Goal: Task Accomplishment & Management: Complete application form

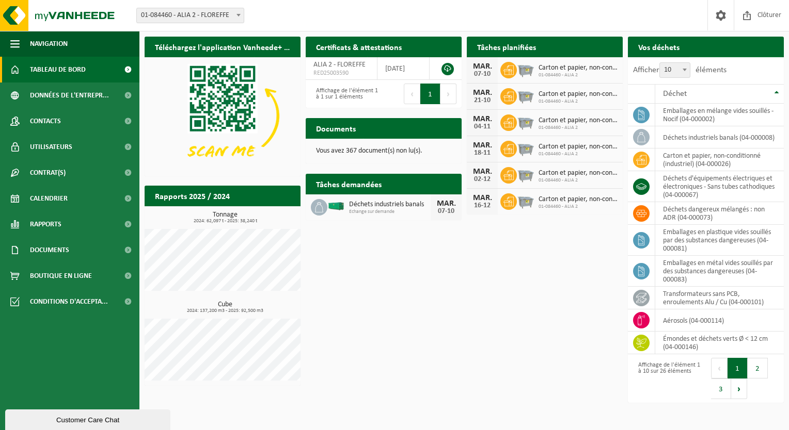
click at [735, 64] on span "Demander un transport" at bounding box center [730, 67] width 67 height 7
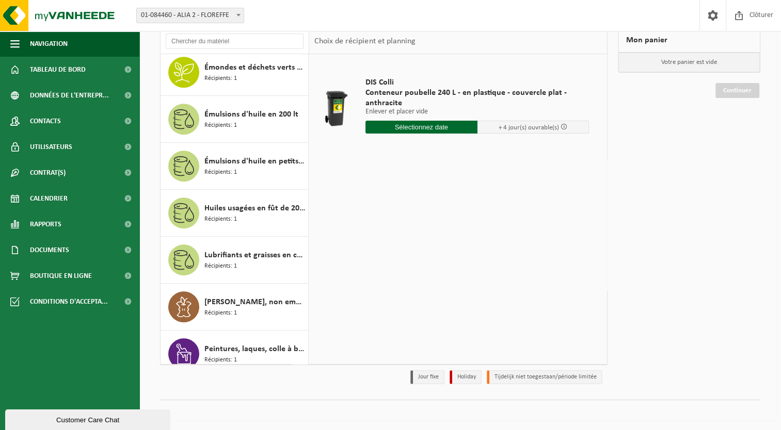
scroll to position [671, 0]
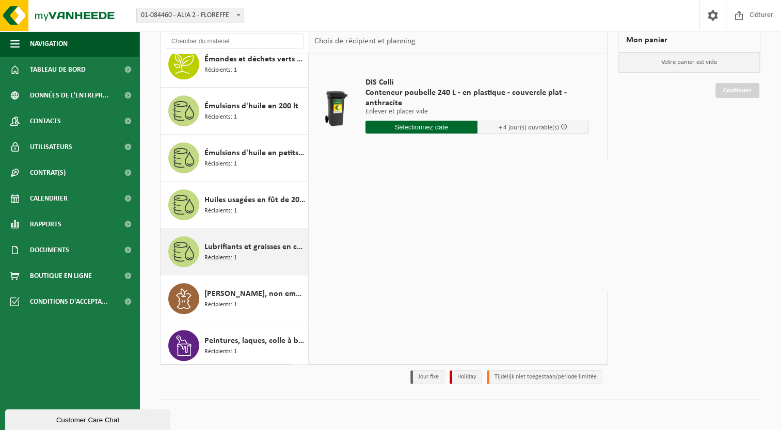
click at [275, 252] on div "Lubrifiants et graisses en conteneur de 200 litres Récipients: 1" at bounding box center [254, 251] width 101 height 31
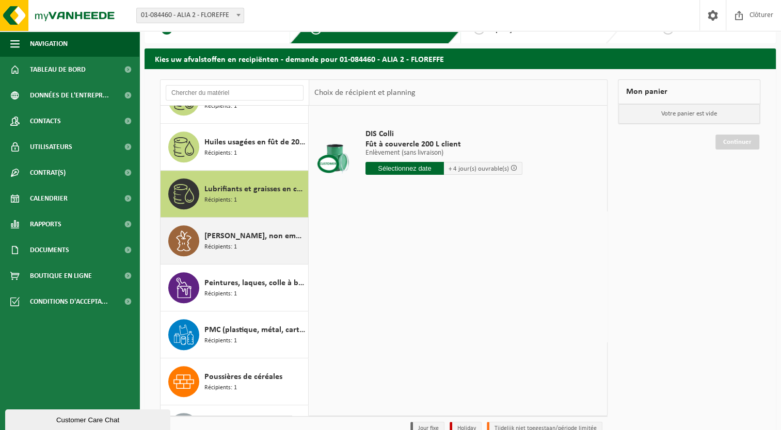
scroll to position [762, 0]
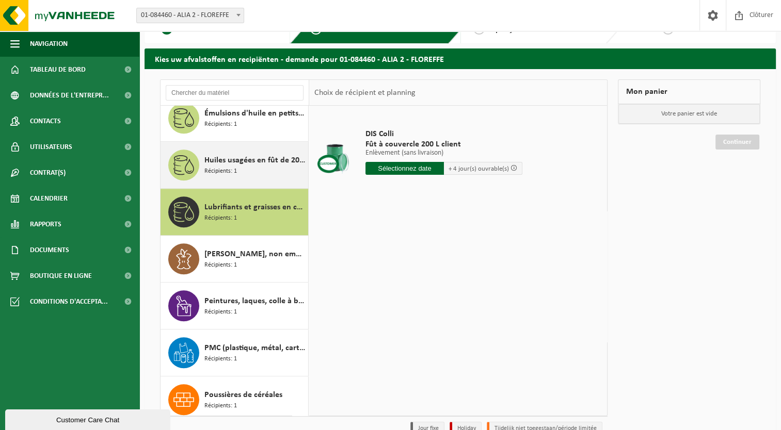
click at [244, 167] on div "Huiles usagées en fût de 200 lt Récipients: 1" at bounding box center [254, 165] width 101 height 31
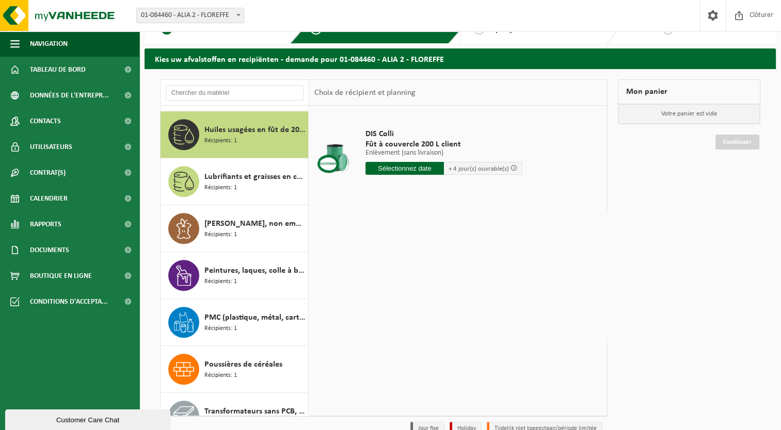
scroll to position [797, 0]
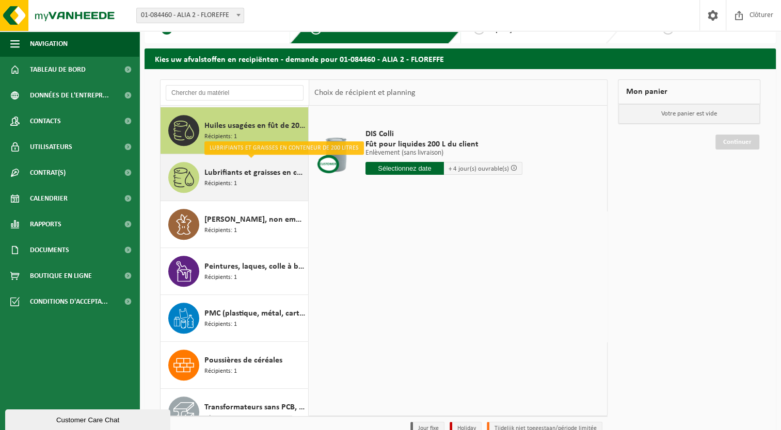
click at [248, 172] on span "Lubrifiants et graisses en conteneur de 200 litres" at bounding box center [254, 173] width 101 height 12
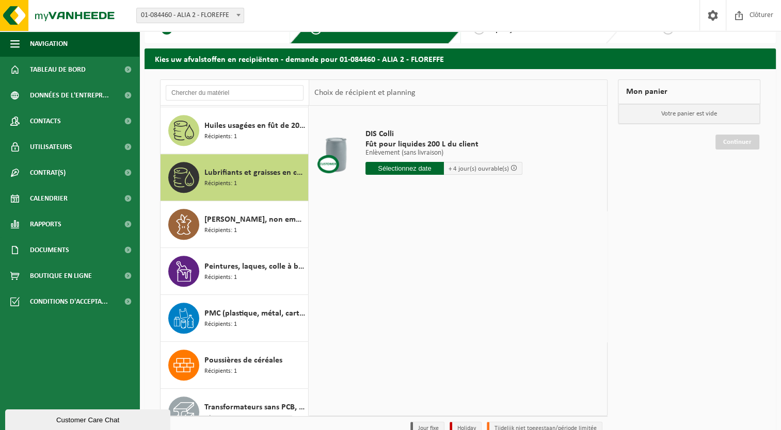
scroll to position [814, 0]
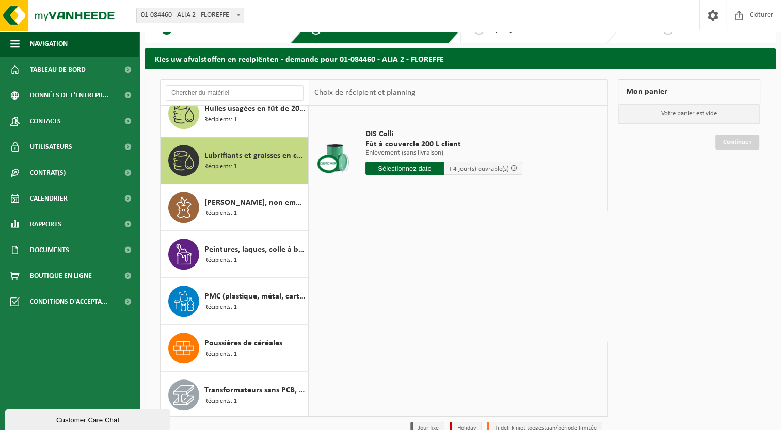
click at [413, 165] on input "text" at bounding box center [404, 168] width 78 height 13
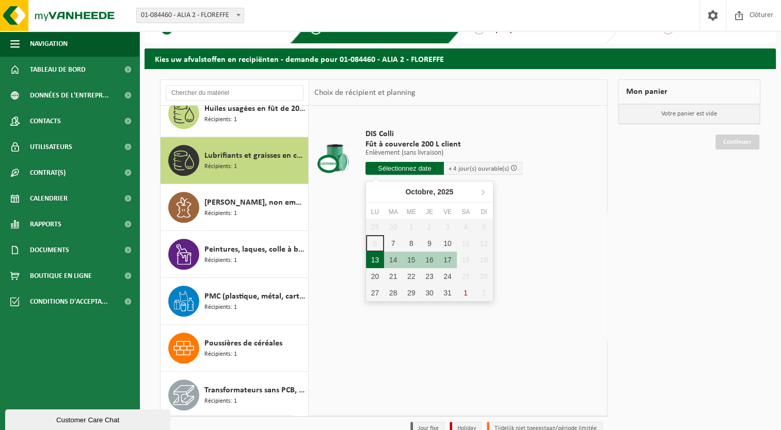
click at [374, 258] on div "13" at bounding box center [375, 260] width 18 height 17
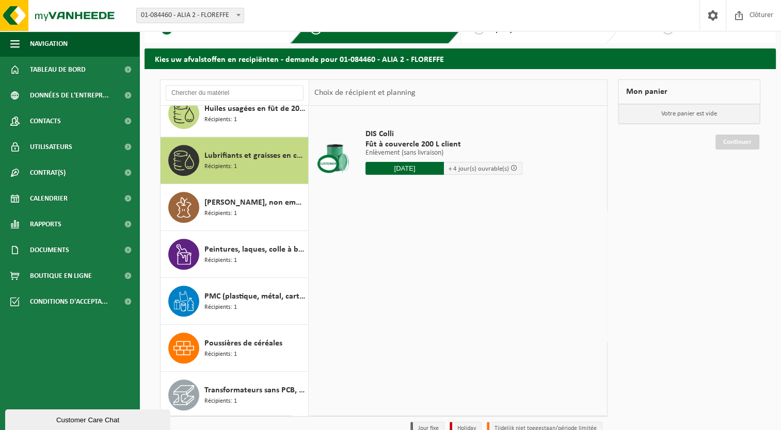
type input "à partir de 2025-10-13"
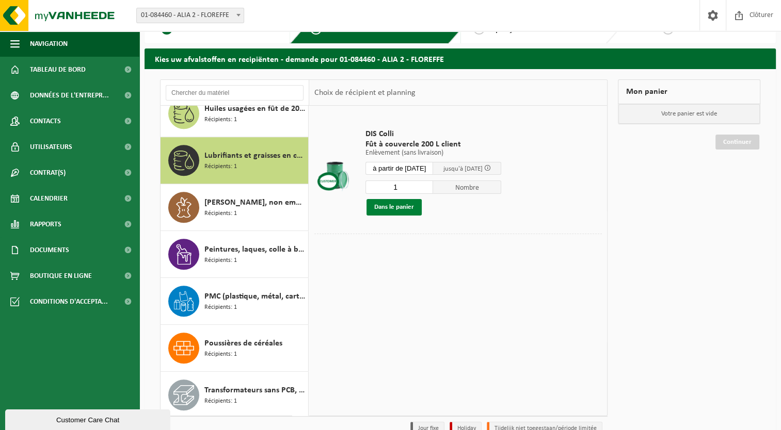
click at [403, 205] on button "Dans le panier" at bounding box center [393, 207] width 55 height 17
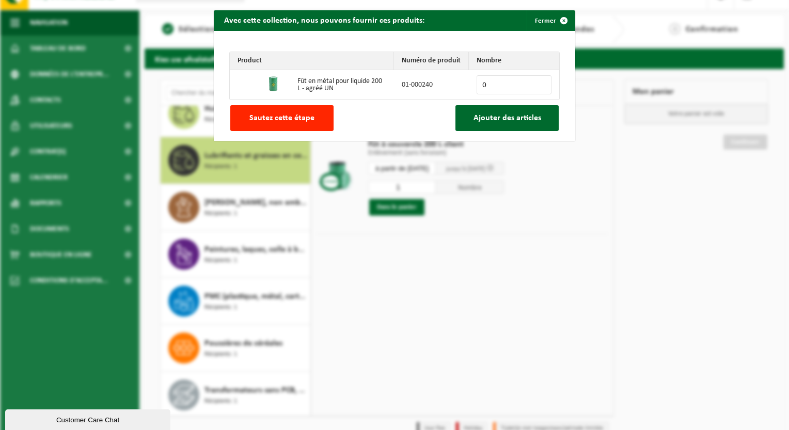
click at [493, 79] on input "0" at bounding box center [513, 84] width 75 height 19
click at [539, 82] on input "1" at bounding box center [513, 84] width 75 height 19
click at [539, 82] on input "2" at bounding box center [513, 84] width 75 height 19
type input "3"
click at [539, 82] on input "3" at bounding box center [513, 84] width 75 height 19
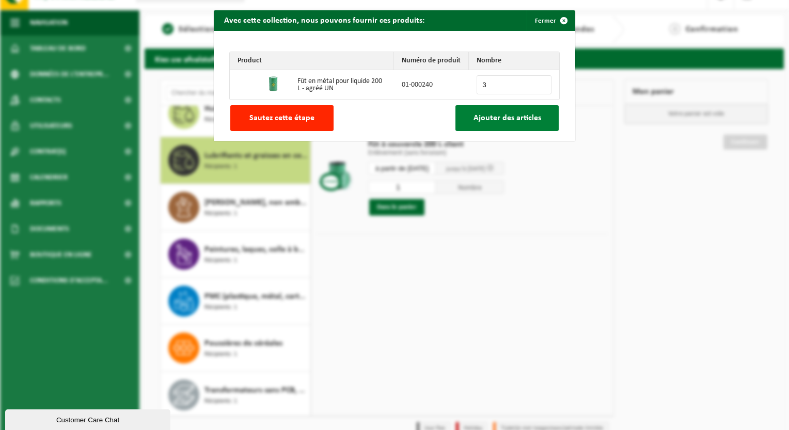
click at [503, 118] on span "Ajouter des articles" at bounding box center [507, 118] width 68 height 8
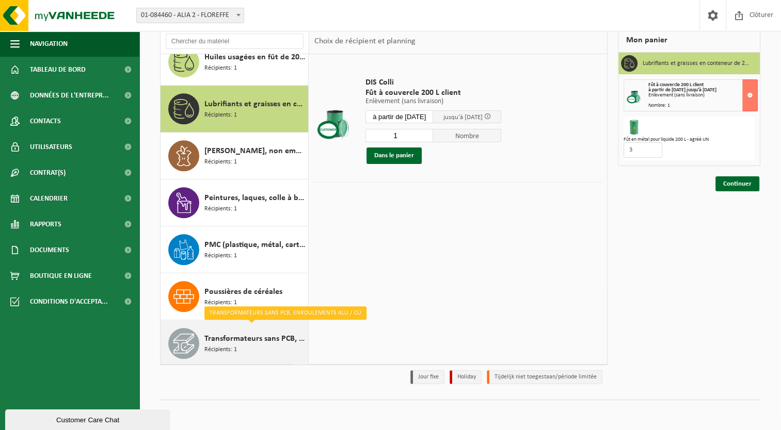
click at [227, 345] on span "Récipients: 1" at bounding box center [220, 350] width 33 height 10
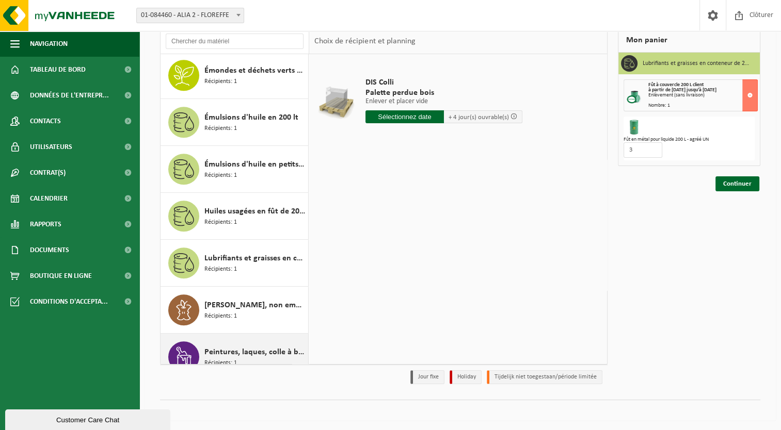
scroll to position [659, 0]
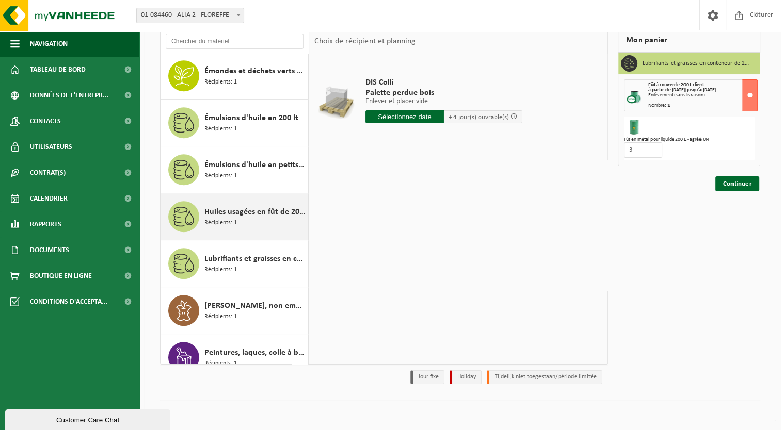
click at [239, 228] on div "Huiles usagées en fût de 200 lt Récipients: 1" at bounding box center [254, 216] width 101 height 31
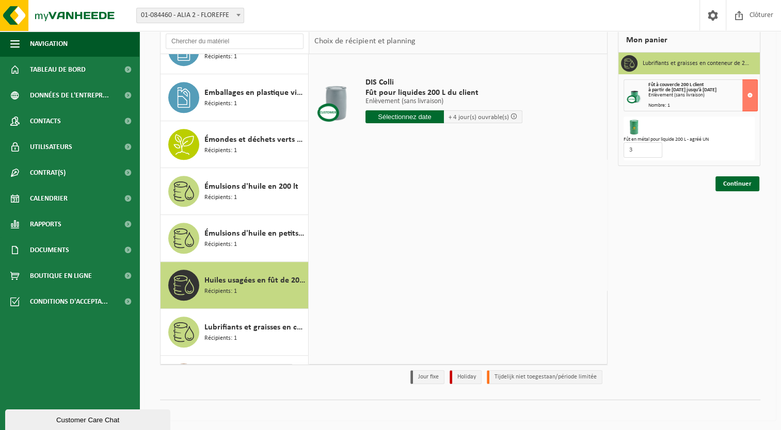
scroll to position [590, 0]
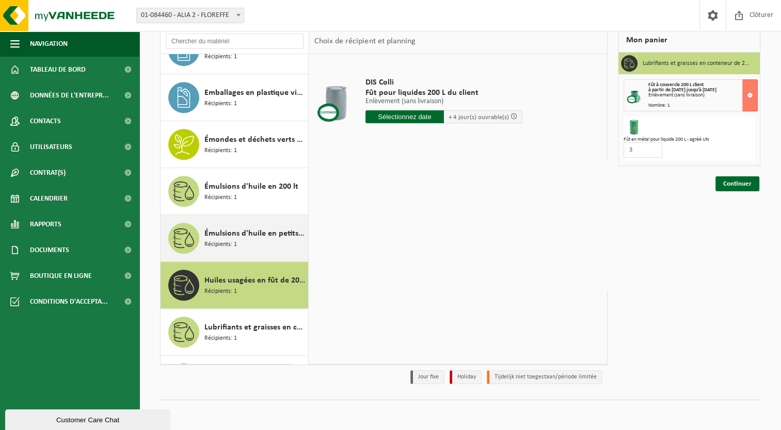
click at [237, 242] on div "Émulsions d'huile en petits emballages Récipients: 1" at bounding box center [254, 238] width 101 height 31
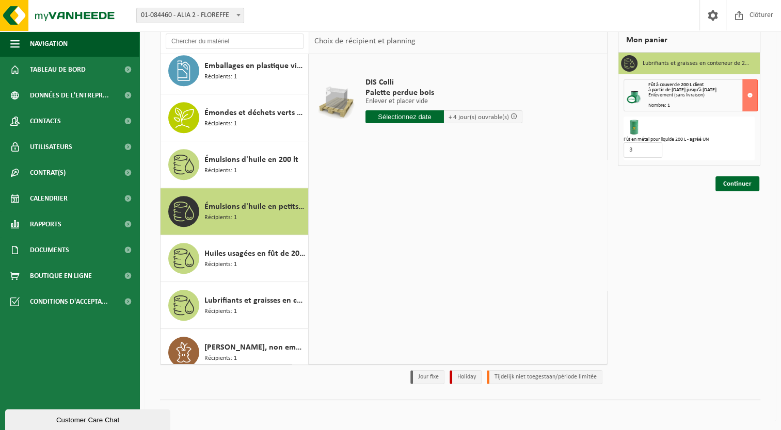
scroll to position [594, 0]
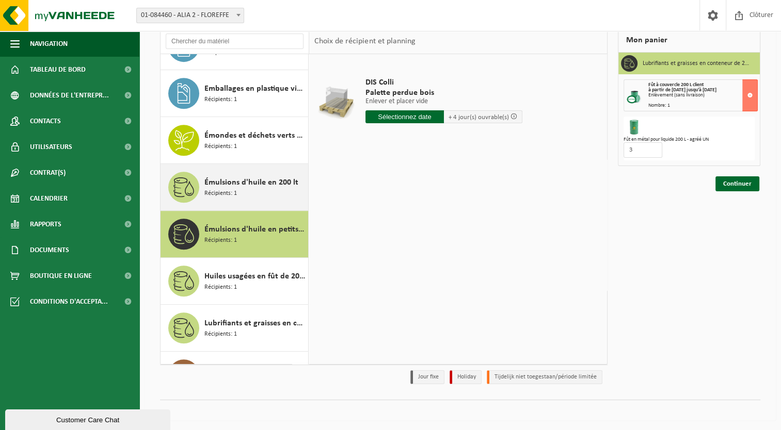
click at [244, 189] on div "Émulsions d'huile en 200 lt Récipients: 1" at bounding box center [254, 187] width 101 height 31
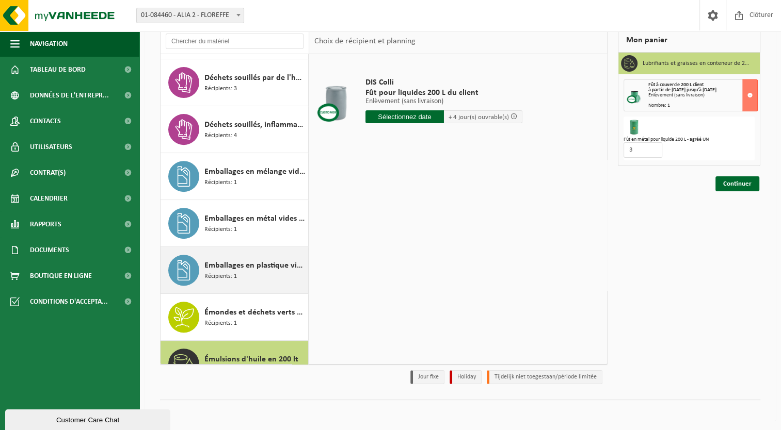
scroll to position [393, 0]
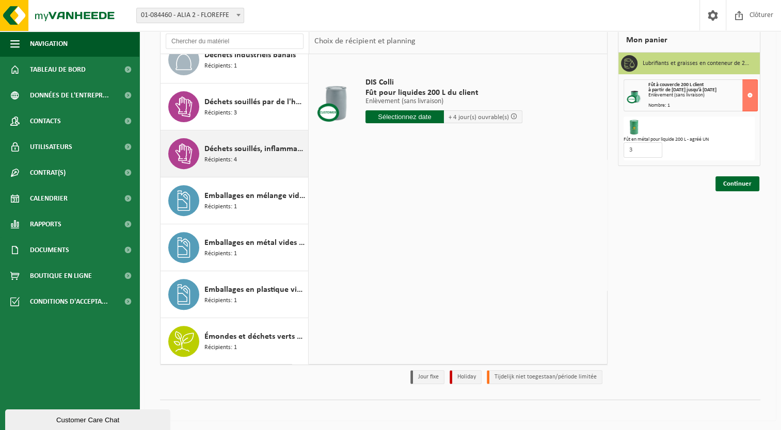
click at [248, 155] on div "Déchets souillés, inflammable Récipients: 4" at bounding box center [254, 153] width 101 height 31
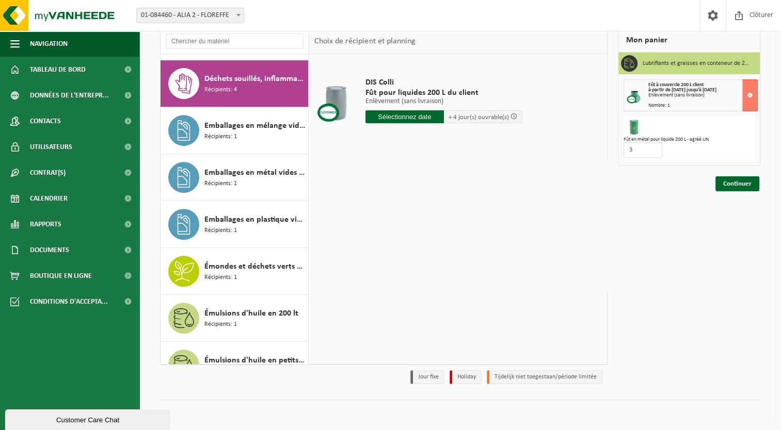
scroll to position [469, 0]
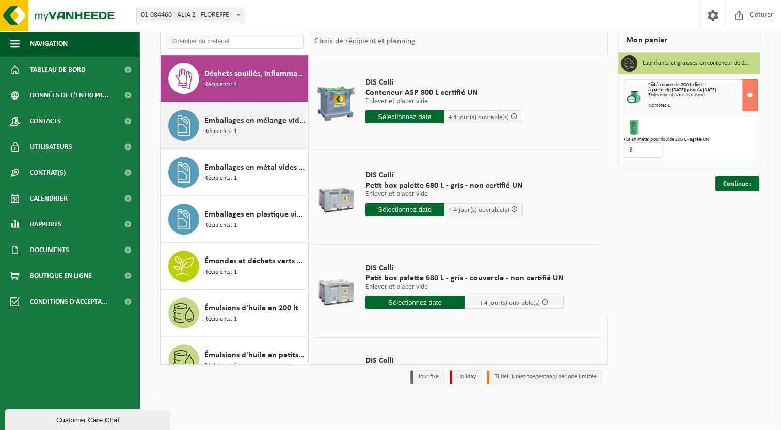
click at [233, 130] on span "Récipients: 1" at bounding box center [220, 132] width 33 height 10
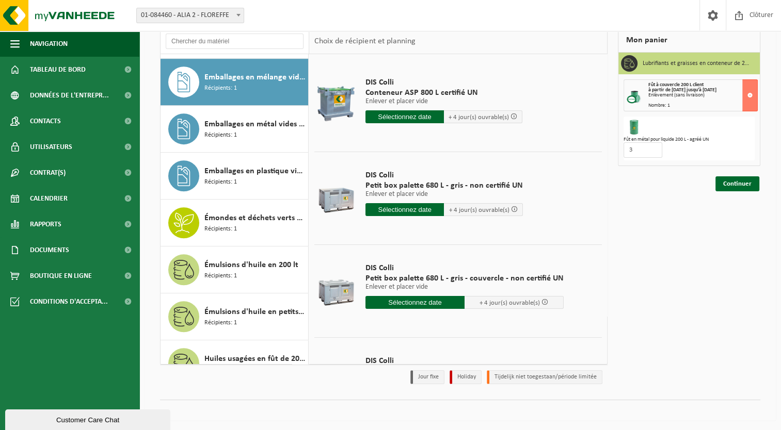
scroll to position [516, 0]
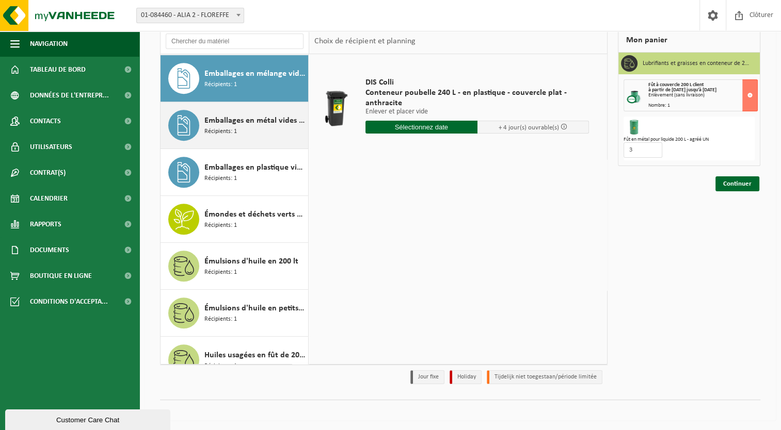
click at [231, 129] on span "Récipients: 1" at bounding box center [220, 132] width 33 height 10
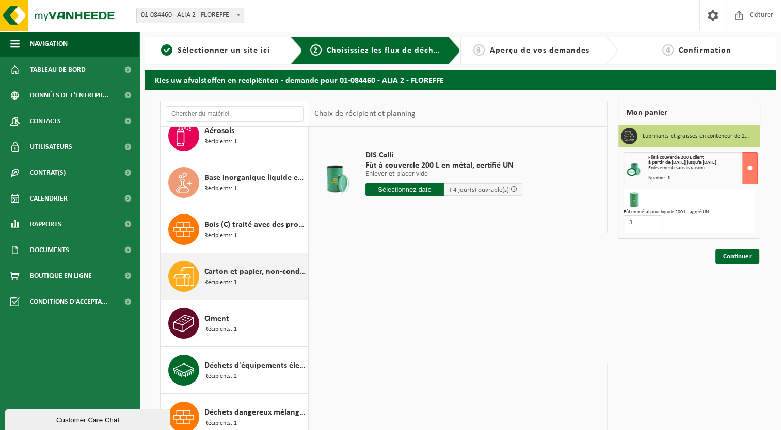
scroll to position [0, 0]
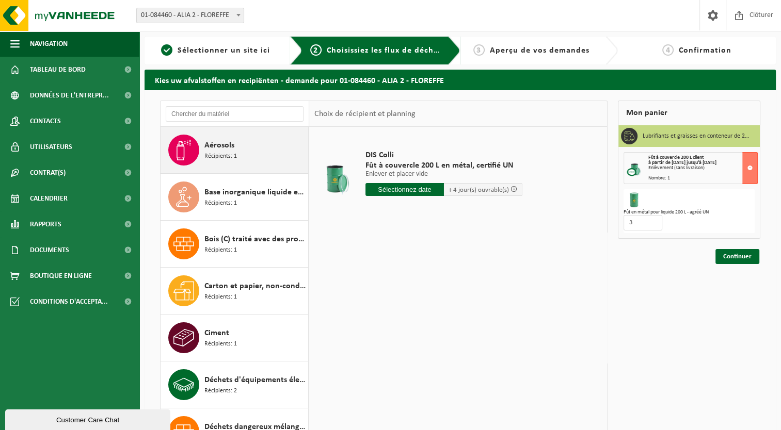
click at [210, 156] on span "Récipients: 1" at bounding box center [220, 157] width 33 height 10
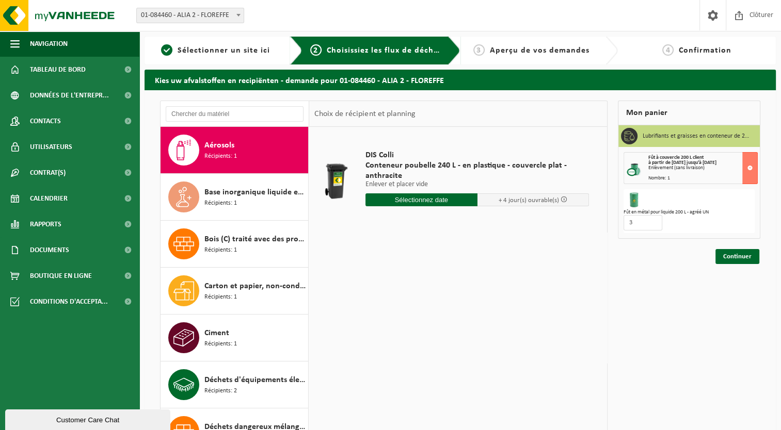
click at [420, 201] on input "text" at bounding box center [421, 200] width 112 height 13
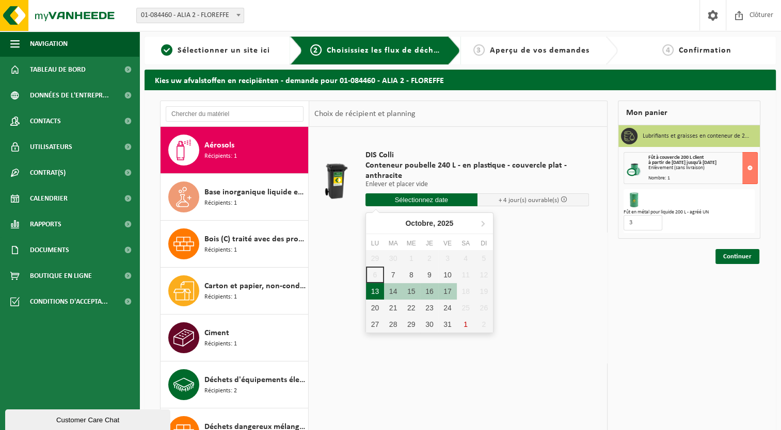
click at [374, 294] on div "13" at bounding box center [375, 291] width 18 height 17
type input "à partir de [DATE]"
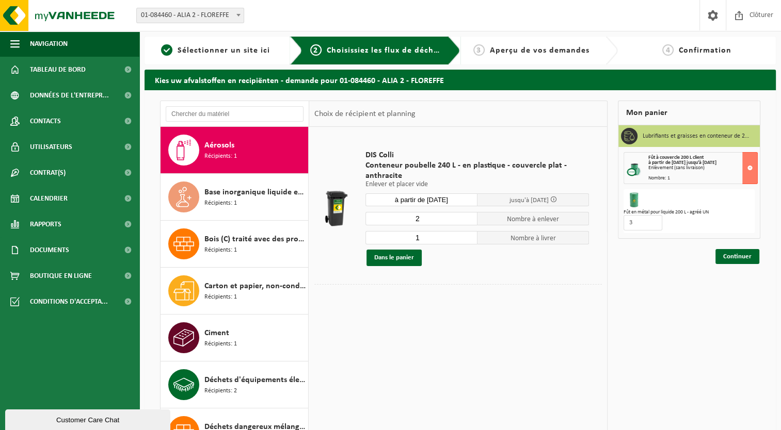
type input "2"
click at [470, 217] on input "2" at bounding box center [421, 218] width 112 height 13
type input "2"
click at [469, 237] on input "2" at bounding box center [421, 237] width 112 height 13
click at [395, 254] on button "Dans le panier" at bounding box center [393, 258] width 55 height 17
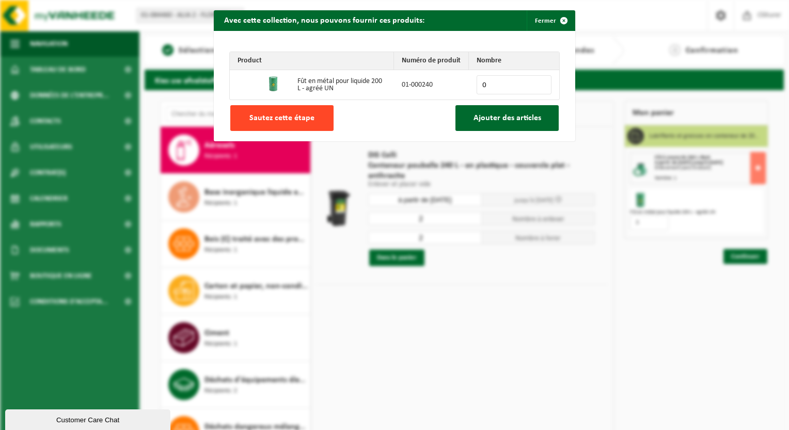
click at [287, 117] on span "Sautez cette étape" at bounding box center [281, 118] width 65 height 8
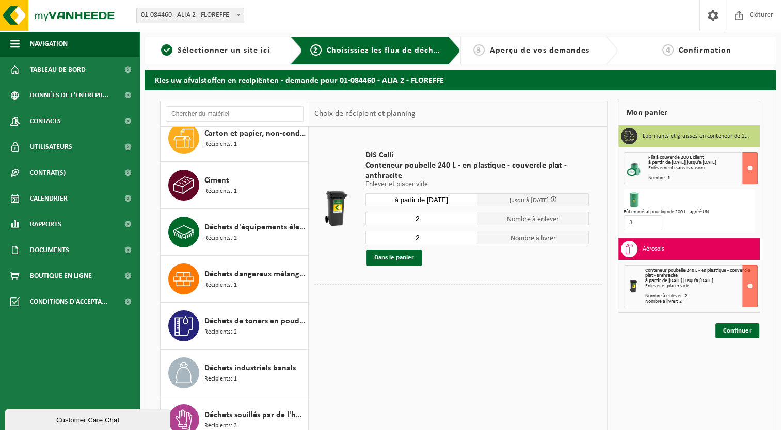
scroll to position [155, 0]
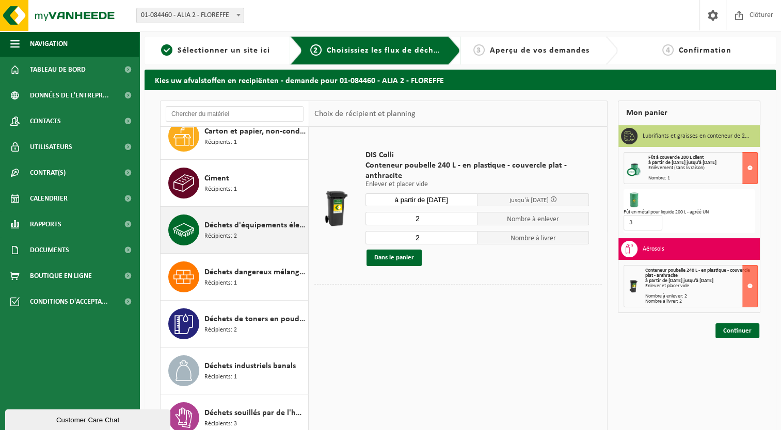
click at [233, 225] on span "Déchets d'équipements électriques et électroniques - Sans tubes cathodiques" at bounding box center [254, 225] width 101 height 12
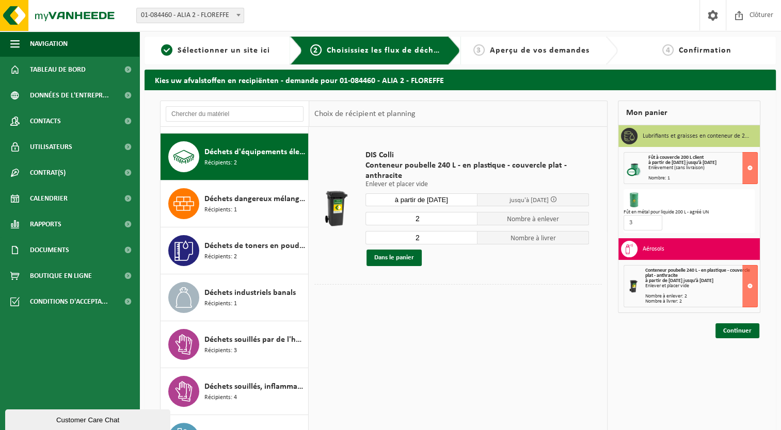
scroll to position [234, 0]
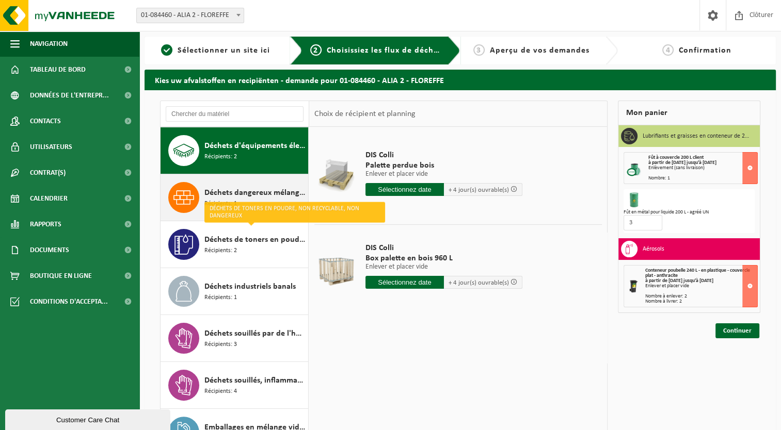
click at [236, 191] on span "Déchets dangereux mélangés : non ADR" at bounding box center [254, 193] width 101 height 12
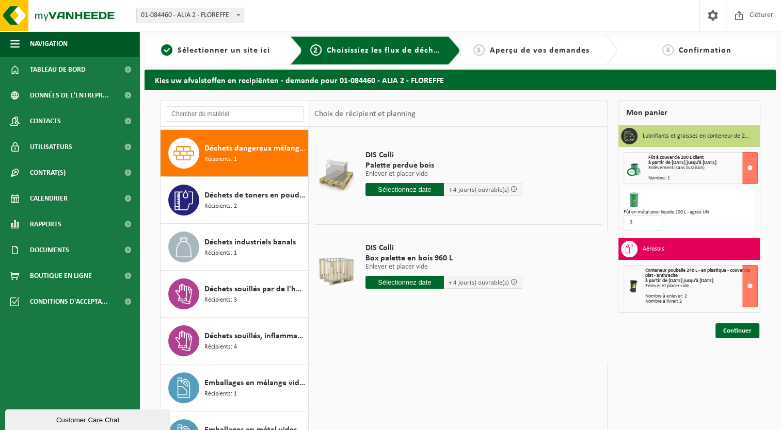
scroll to position [281, 0]
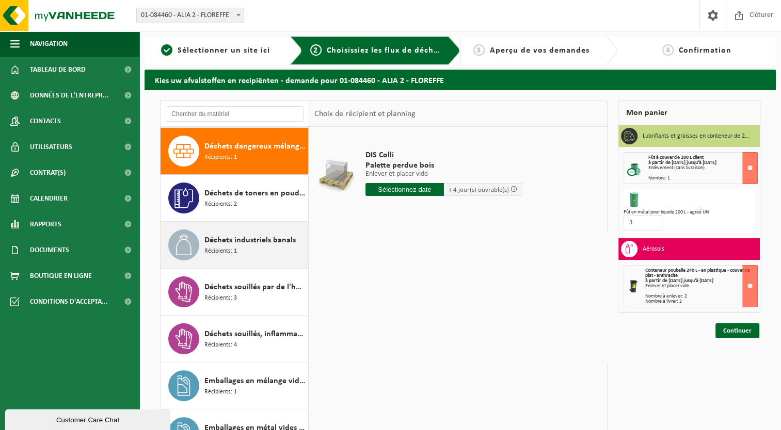
click at [244, 242] on span "Déchets industriels banals" at bounding box center [249, 240] width 91 height 12
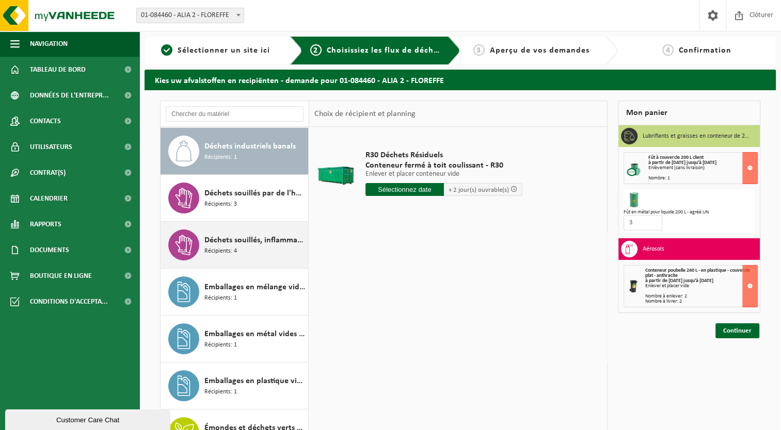
scroll to position [426, 0]
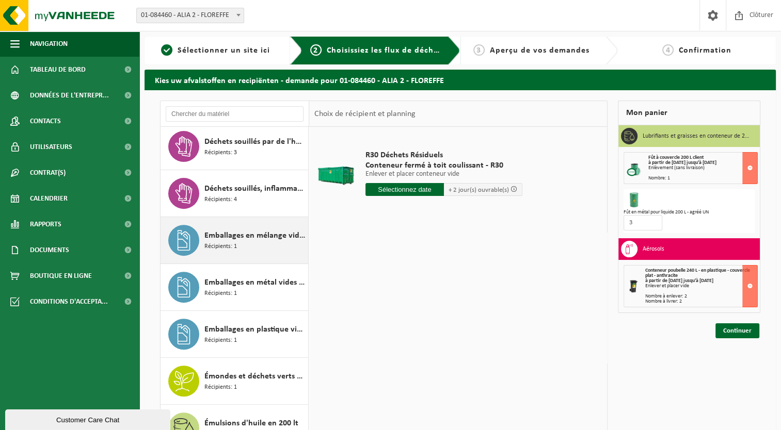
click at [249, 240] on span "Emballages en mélange vides souillés - Nocif" at bounding box center [254, 236] width 101 height 12
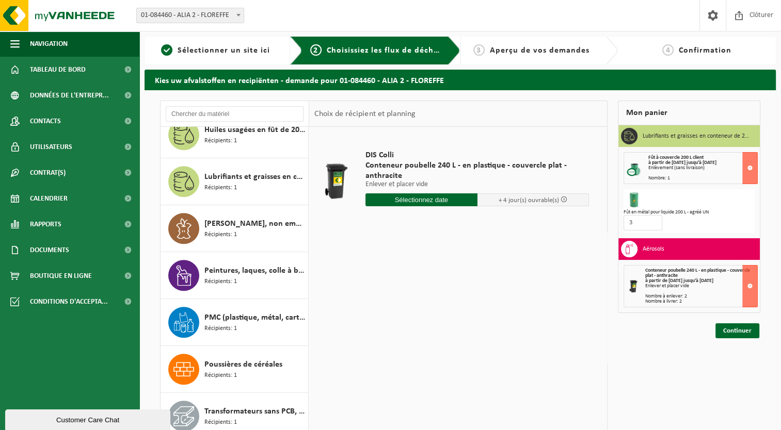
scroll to position [52, 0]
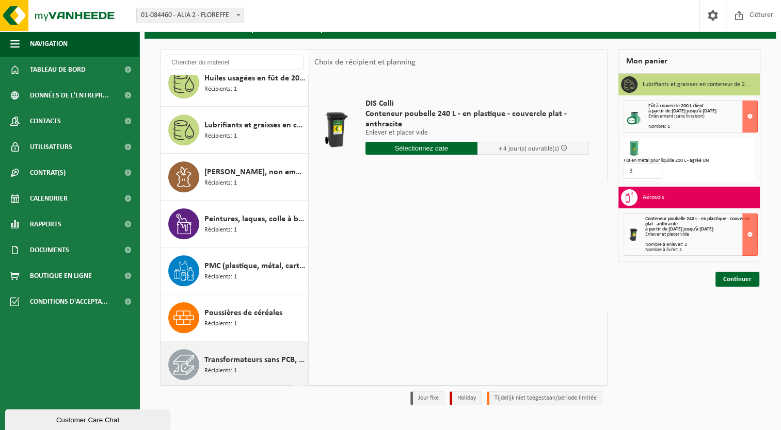
click at [226, 371] on span "Récipients: 1" at bounding box center [220, 371] width 33 height 10
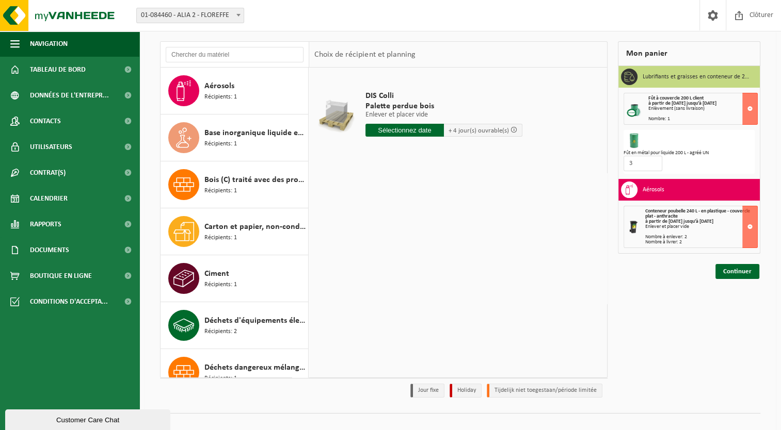
scroll to position [0, 0]
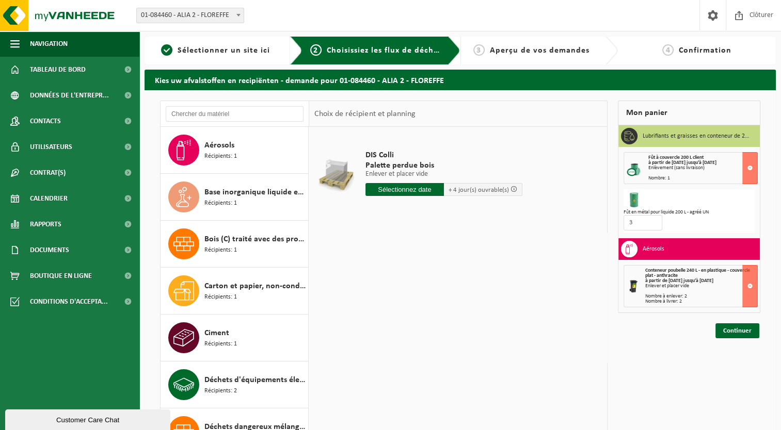
click at [706, 169] on div "Enlèvement (sans livraison)" at bounding box center [702, 168] width 109 height 5
click at [735, 325] on link "Continuer" at bounding box center [737, 331] width 44 height 15
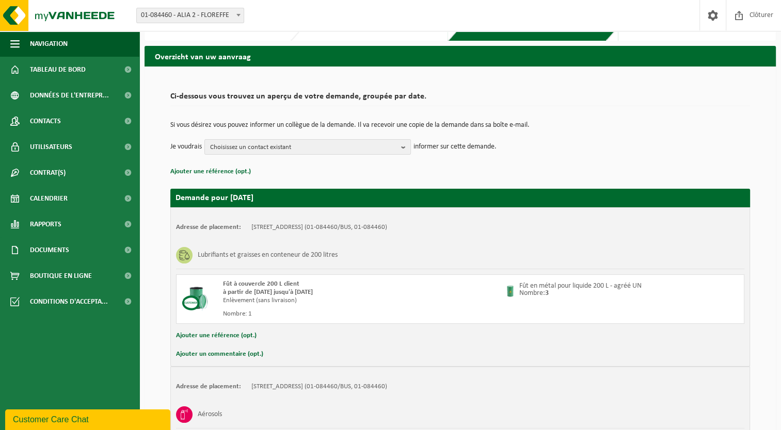
scroll to position [75, 0]
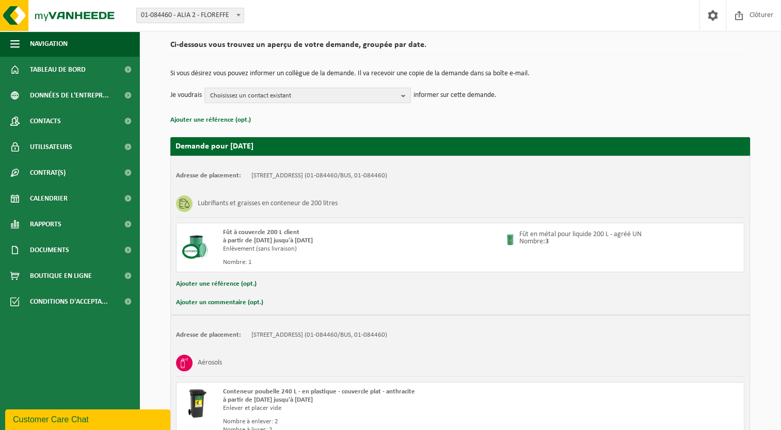
click at [204, 284] on button "Ajouter une référence (opt.)" at bounding box center [216, 284] width 81 height 13
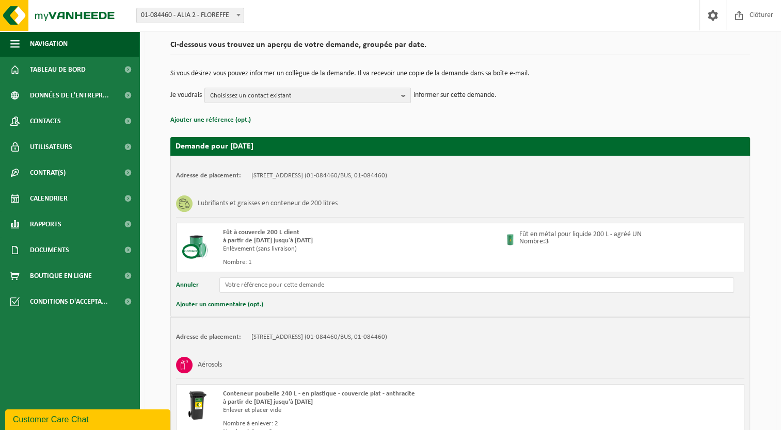
click at [207, 304] on button "Ajouter un commentaire (opt.)" at bounding box center [219, 304] width 87 height 13
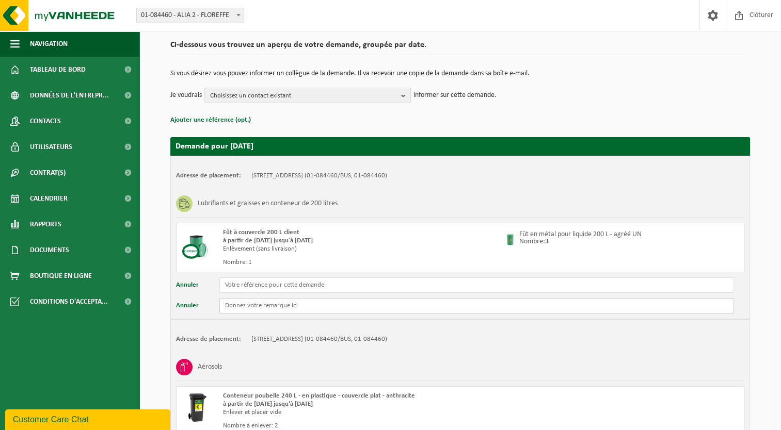
click at [295, 307] on input "text" at bounding box center [476, 305] width 514 height 15
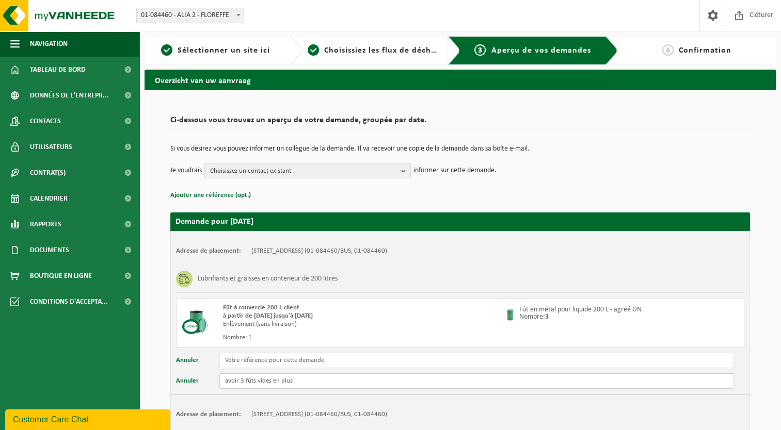
scroll to position [0, 0]
type input "avoir 3 fûts vides en plus"
click at [406, 172] on b "button" at bounding box center [405, 171] width 9 height 14
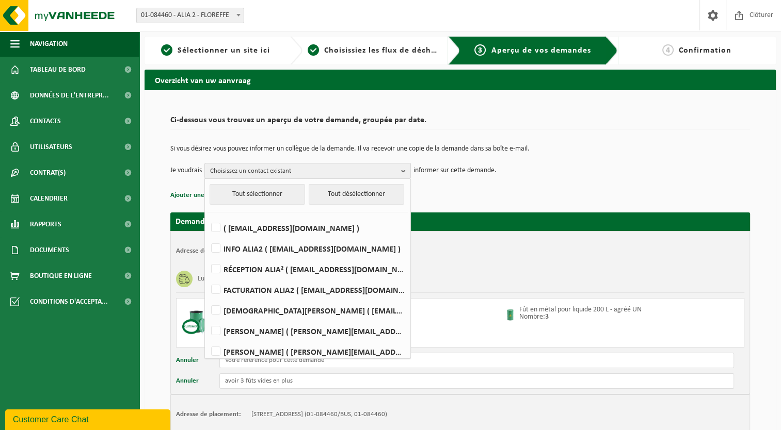
click at [406, 172] on b "button" at bounding box center [405, 171] width 9 height 15
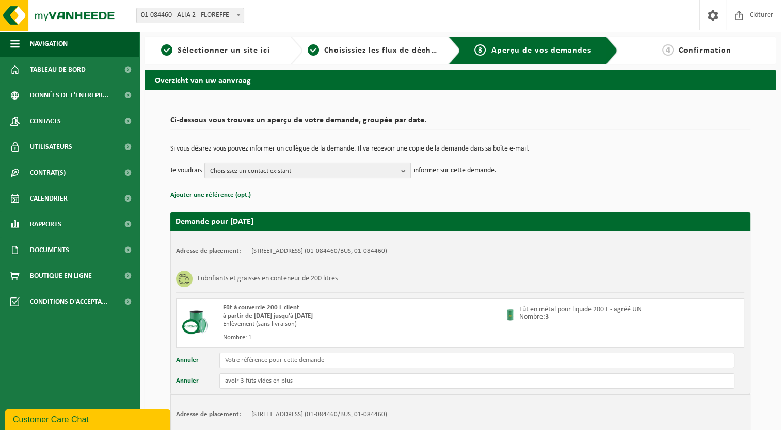
click at [405, 172] on b "button" at bounding box center [405, 171] width 9 height 14
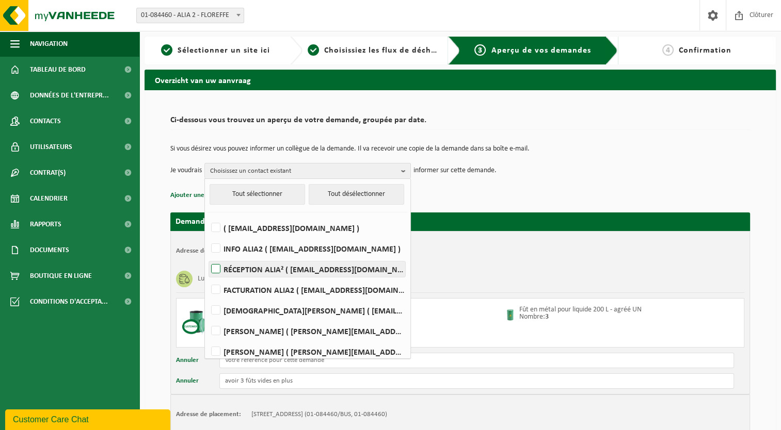
click at [312, 271] on label "RÉCEPTION ALIA² ( reception@alia2.be )" at bounding box center [307, 269] width 196 height 15
click at [207, 256] on input "RÉCEPTION ALIA² ( reception@alia2.be )" at bounding box center [207, 256] width 1 height 1
checkbox input "true"
click at [511, 270] on div "Lubrifiants et graisses en conteneur de 200 litres" at bounding box center [460, 279] width 568 height 27
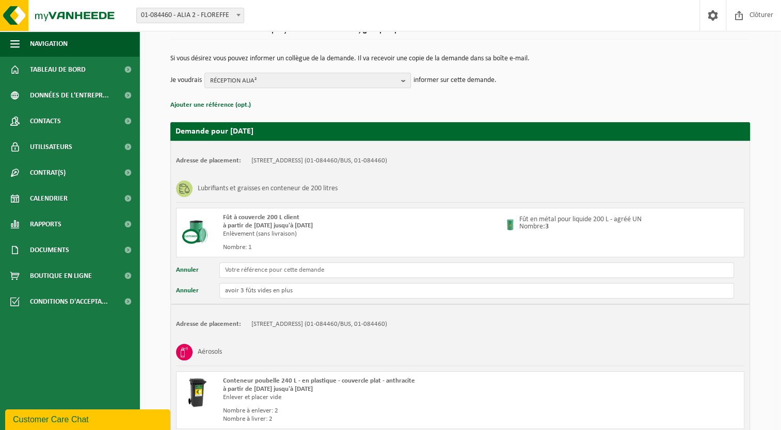
scroll to position [183, 0]
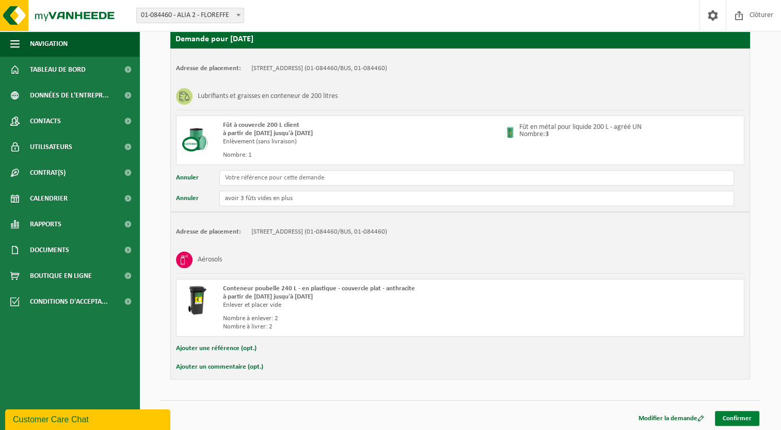
click at [745, 414] on link "Confirmer" at bounding box center [737, 418] width 44 height 15
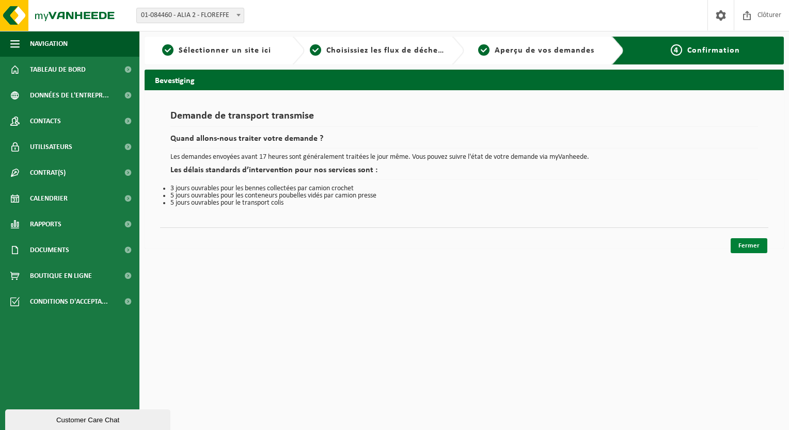
click at [745, 248] on link "Fermer" at bounding box center [748, 245] width 37 height 15
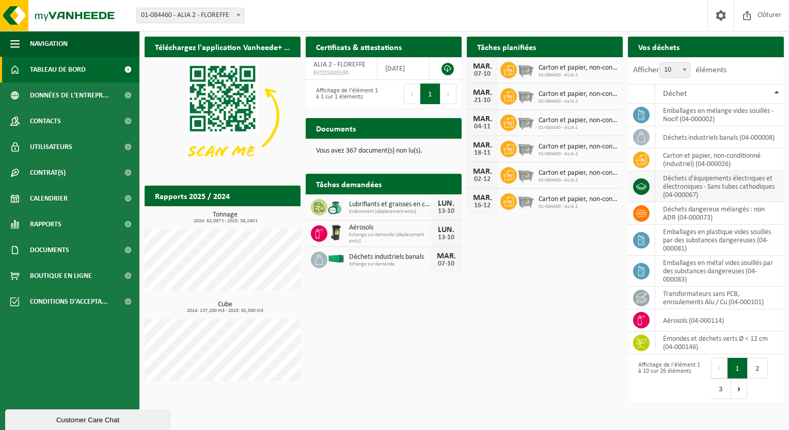
click at [733, 182] on td "déchets d'équipements électriques et électroniques - Sans tubes cathodiques (04…" at bounding box center [719, 186] width 128 height 31
click at [638, 187] on icon at bounding box center [641, 187] width 10 height 10
click at [698, 186] on td "déchets d'équipements électriques et électroniques - Sans tubes cathodiques (04…" at bounding box center [719, 186] width 128 height 31
drag, startPoint x: 698, startPoint y: 186, endPoint x: 730, endPoint y: 190, distance: 32.8
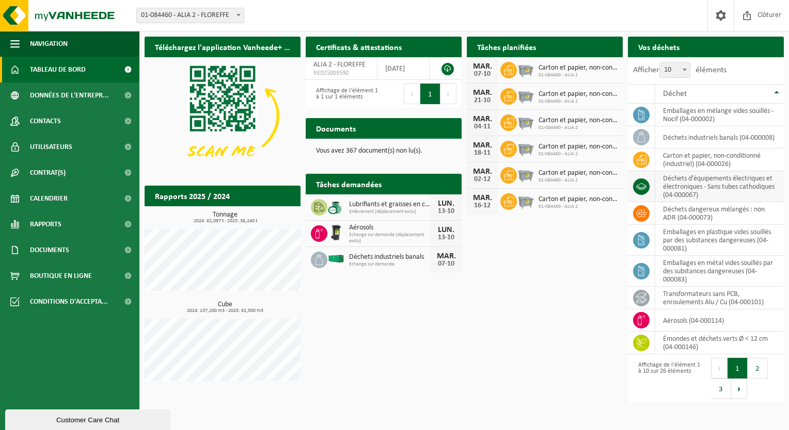
click at [730, 190] on td "déchets d'équipements électriques et électroniques - Sans tubes cathodiques (04…" at bounding box center [719, 186] width 128 height 31
click at [753, 368] on button "2" at bounding box center [757, 368] width 20 height 21
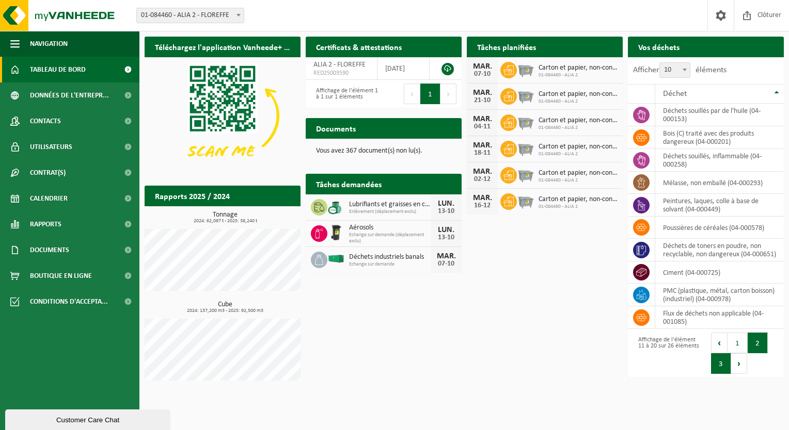
click at [718, 368] on button "3" at bounding box center [721, 363] width 20 height 21
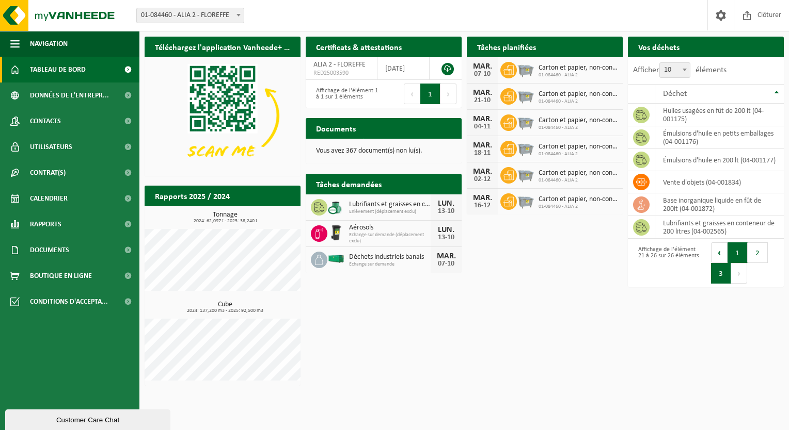
click at [733, 254] on button "1" at bounding box center [737, 253] width 20 height 21
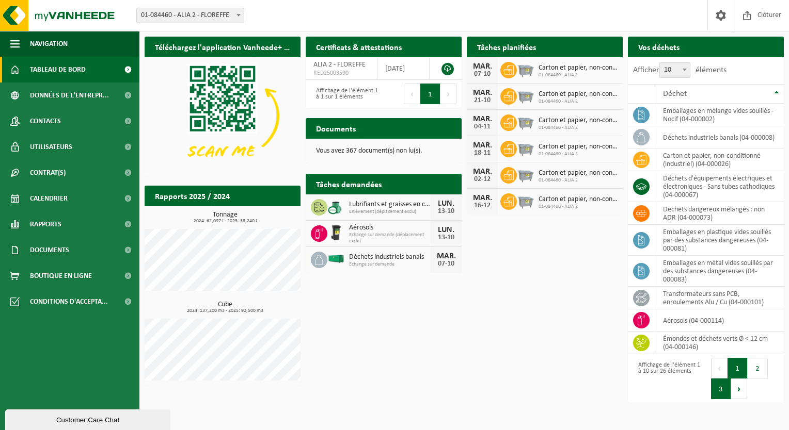
click at [726, 391] on button "3" at bounding box center [721, 389] width 20 height 21
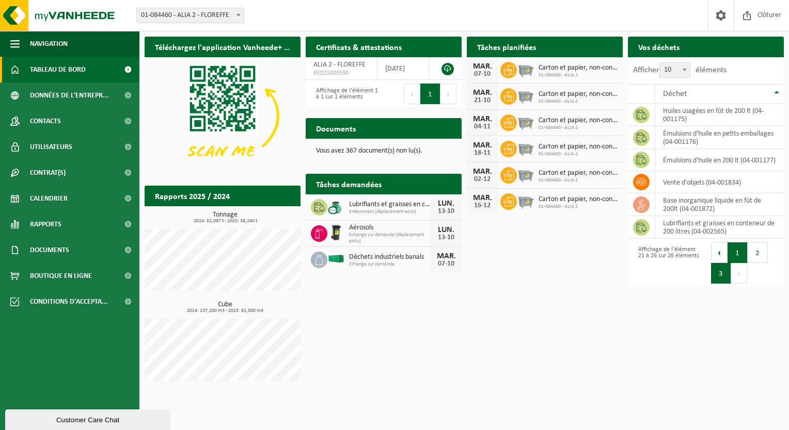
click at [739, 254] on button "1" at bounding box center [737, 253] width 20 height 21
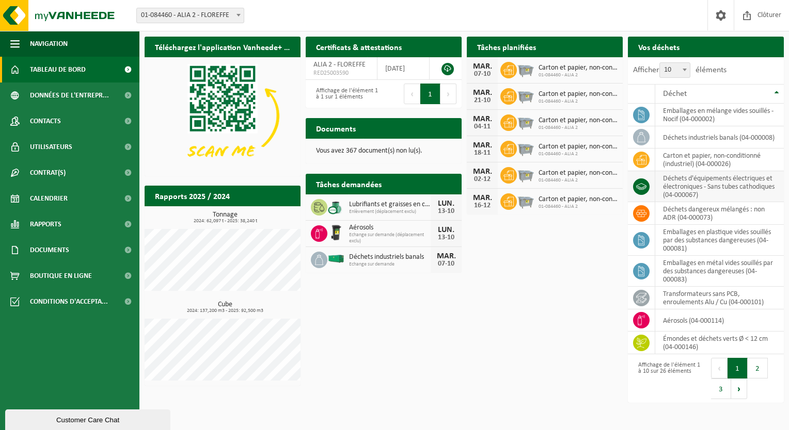
click at [699, 186] on td "déchets d'équipements électriques et électroniques - Sans tubes cathodiques (04…" at bounding box center [719, 186] width 128 height 31
drag, startPoint x: 699, startPoint y: 186, endPoint x: 645, endPoint y: 192, distance: 55.1
click at [645, 192] on span at bounding box center [641, 187] width 17 height 17
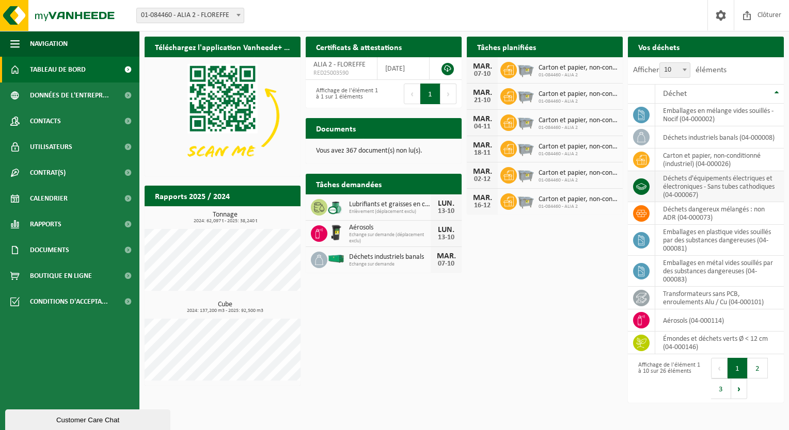
click at [638, 189] on icon at bounding box center [641, 187] width 10 height 10
click at [733, 57] on link "Demander un transport" at bounding box center [735, 67] width 93 height 21
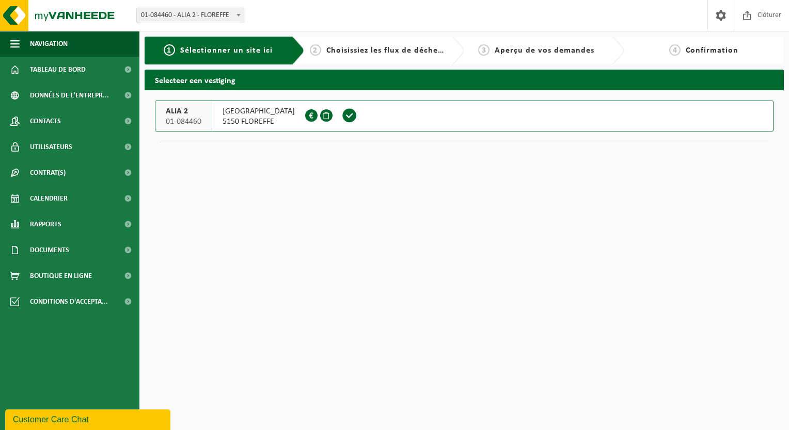
click at [235, 116] on span "[GEOGRAPHIC_DATA]" at bounding box center [258, 111] width 72 height 10
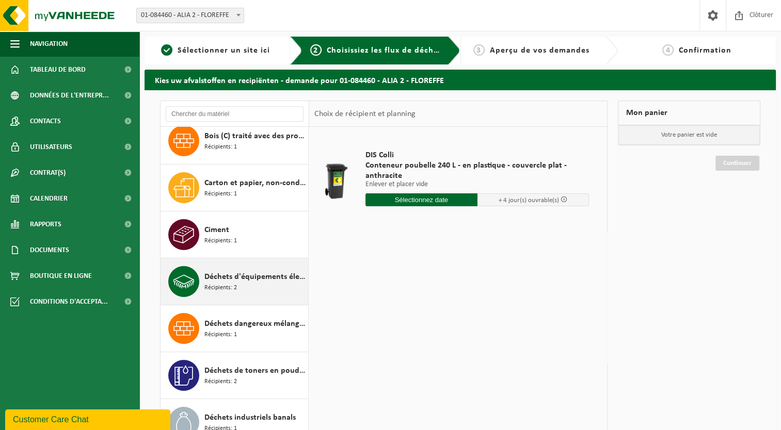
click at [242, 274] on span "Déchets d'équipements électriques et électroniques - Sans tubes cathodiques" at bounding box center [254, 277] width 101 height 12
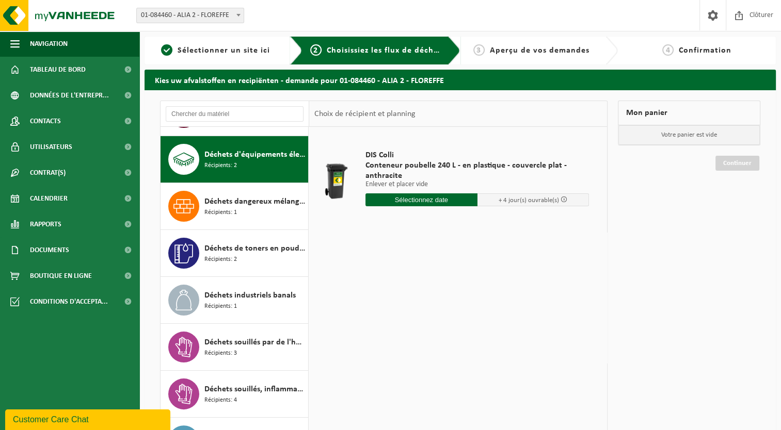
scroll to position [234, 0]
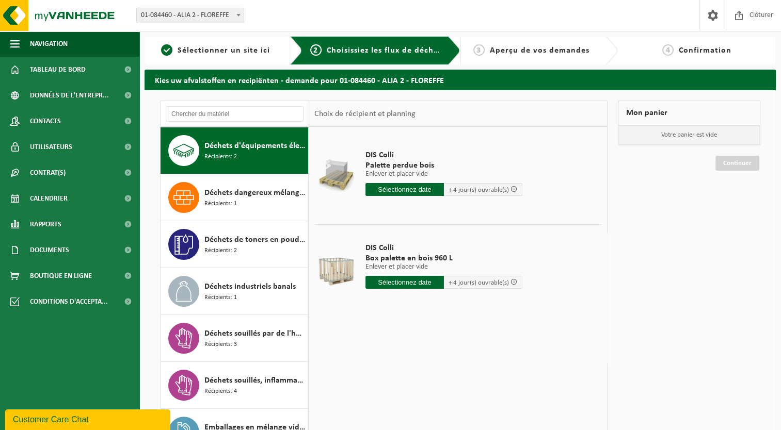
click at [405, 185] on input "text" at bounding box center [404, 189] width 78 height 13
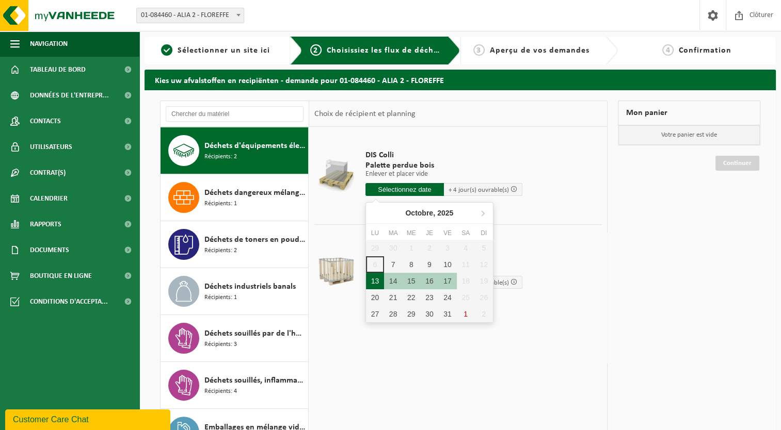
click at [375, 283] on div "13" at bounding box center [375, 281] width 18 height 17
type input "à partir de [DATE]"
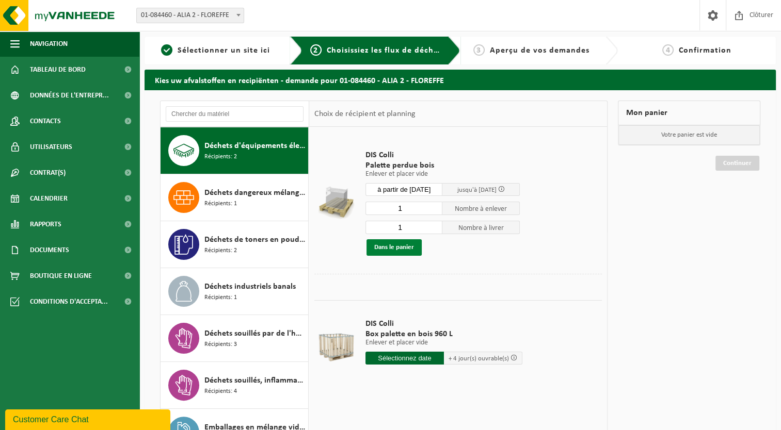
click at [405, 248] on button "Dans le panier" at bounding box center [393, 247] width 55 height 17
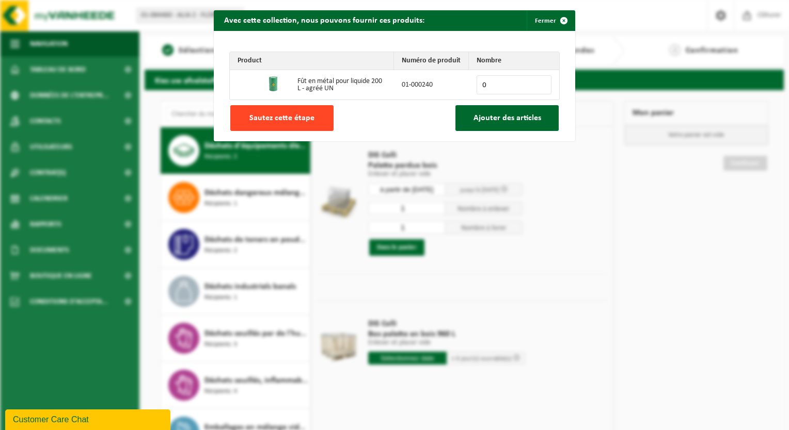
click at [304, 122] on span "Sautez cette étape" at bounding box center [281, 118] width 65 height 8
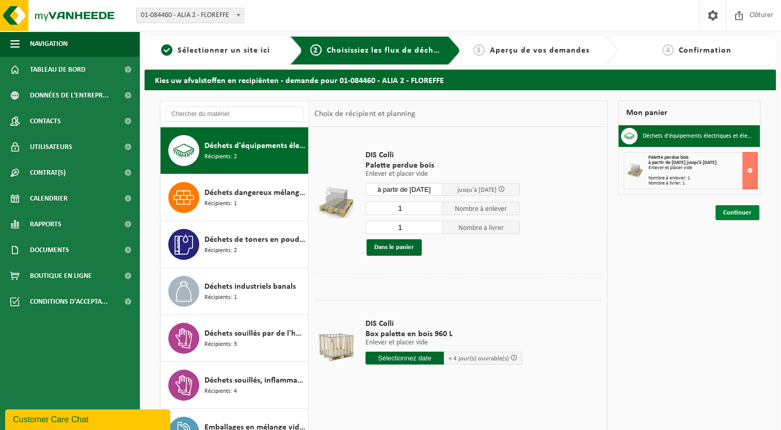
click at [746, 215] on link "Continuer" at bounding box center [737, 212] width 44 height 15
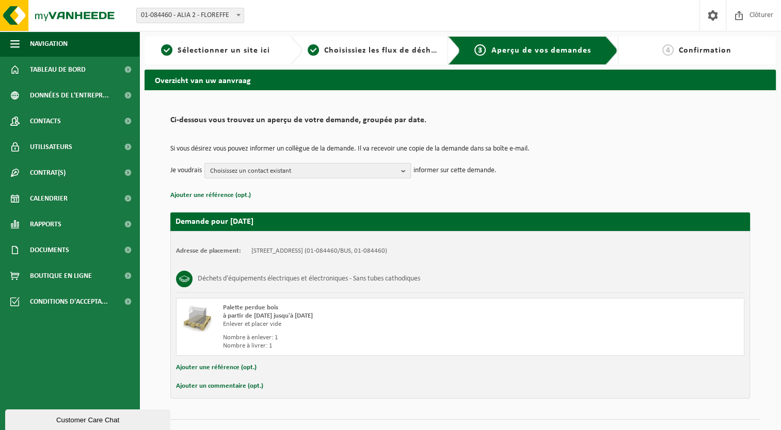
click at [405, 172] on b "button" at bounding box center [405, 171] width 9 height 14
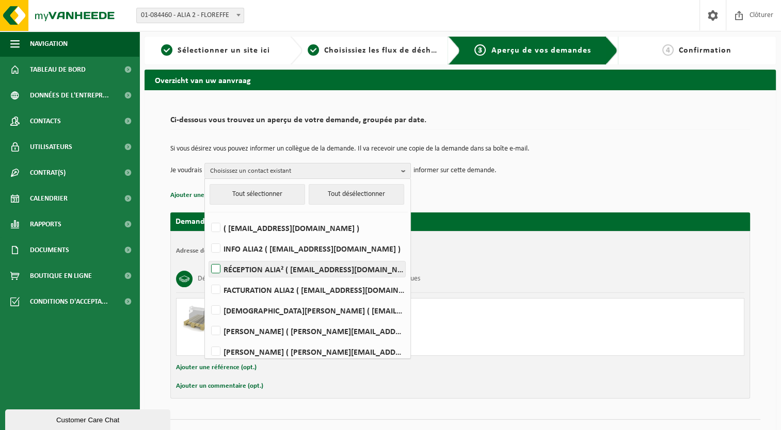
click at [297, 269] on label "RÉCEPTION ALIA² ( [EMAIL_ADDRESS][DOMAIN_NAME] )" at bounding box center [307, 269] width 196 height 15
click at [207, 256] on input "RÉCEPTION ALIA² ( [EMAIL_ADDRESS][DOMAIN_NAME] )" at bounding box center [207, 256] width 1 height 1
checkbox input "true"
click at [462, 389] on div "Ajouter un commentaire (opt.)" at bounding box center [460, 386] width 568 height 13
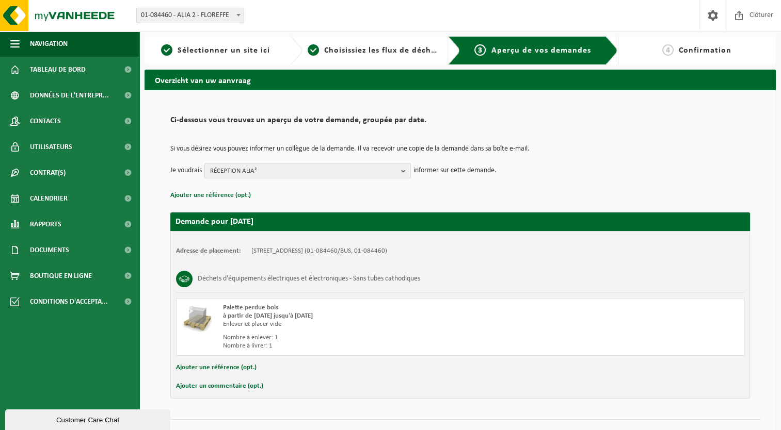
scroll to position [20, 0]
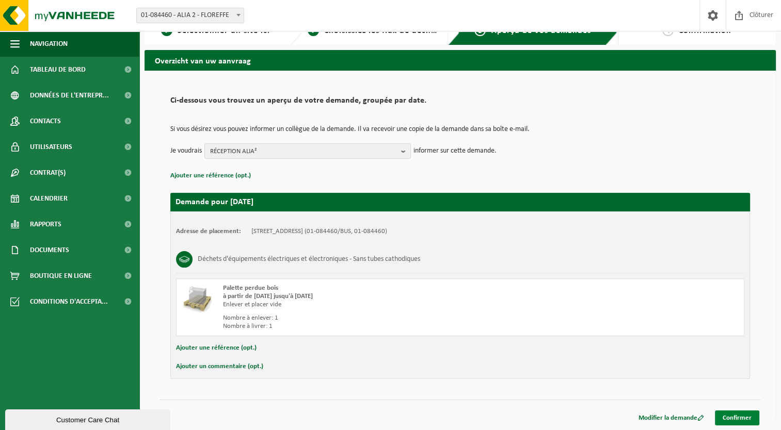
click at [744, 420] on link "Confirmer" at bounding box center [737, 418] width 44 height 15
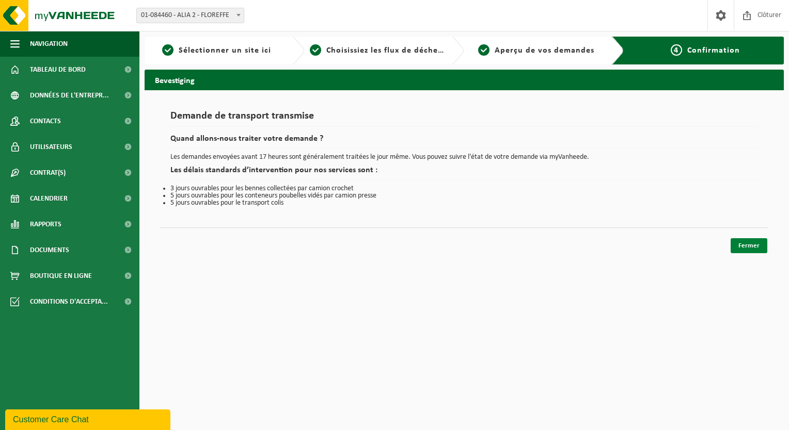
click at [753, 249] on link "Fermer" at bounding box center [748, 245] width 37 height 15
